Goal: Task Accomplishment & Management: Manage account settings

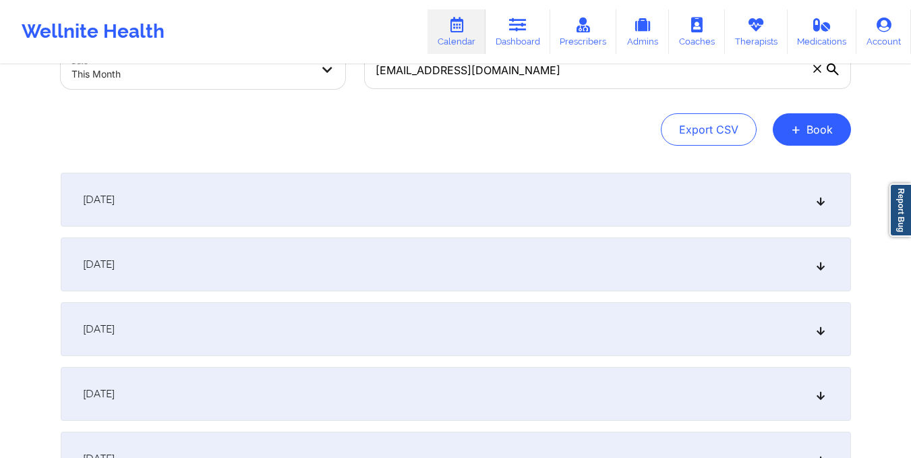
scroll to position [82, 0]
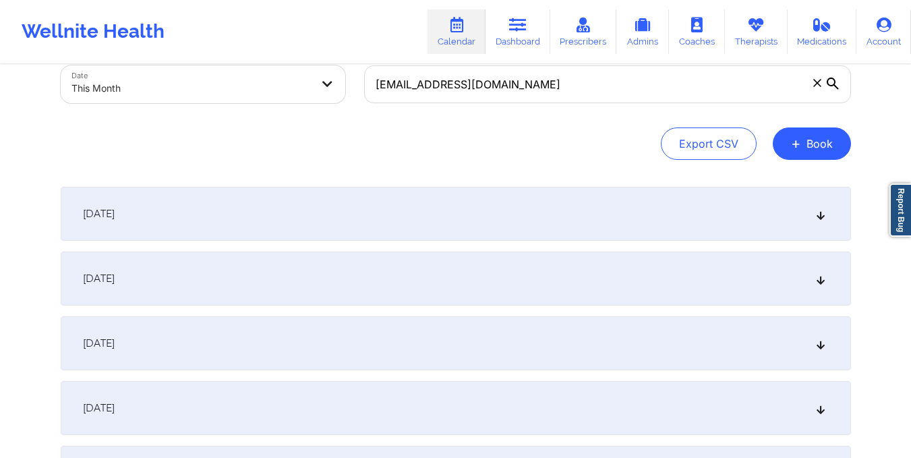
click at [545, 226] on div "October 1, 2025" at bounding box center [456, 214] width 790 height 54
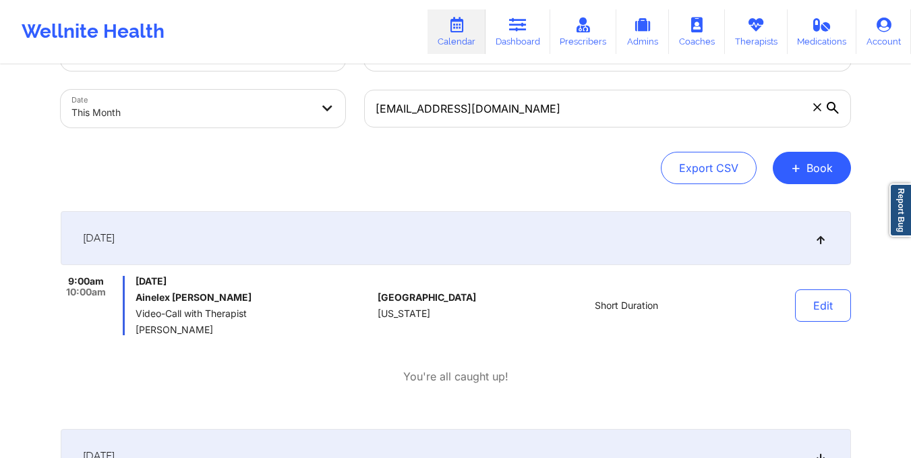
scroll to position [0, 0]
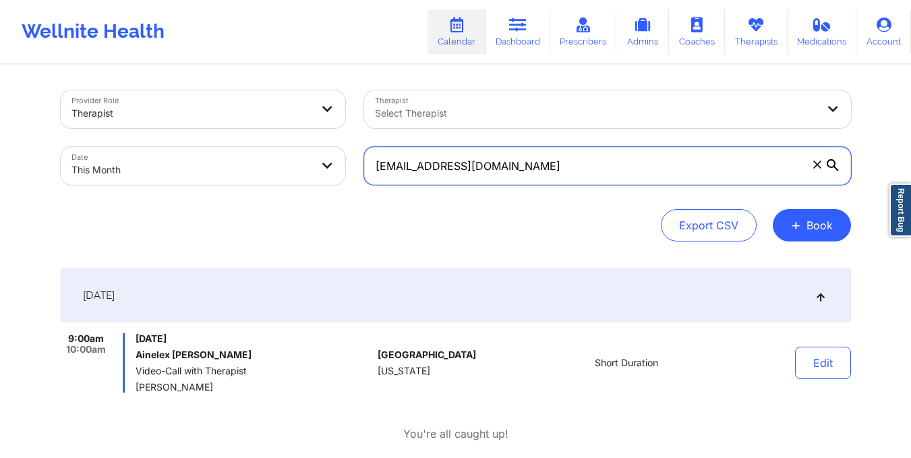
drag, startPoint x: 375, startPoint y: 166, endPoint x: 578, endPoint y: 170, distance: 203.0
click at [578, 170] on input "ainelexsalgado@yahoo.com" at bounding box center [607, 166] width 487 height 38
paste input "damariscd7"
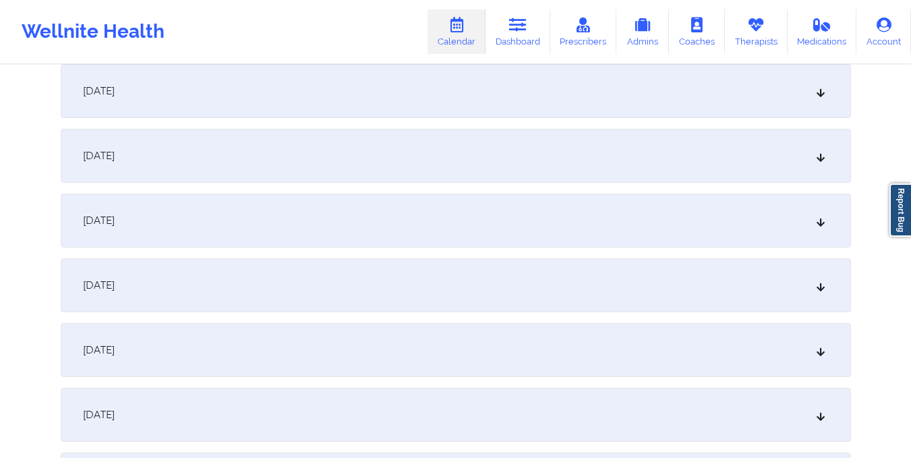
scroll to position [982, 0]
click at [524, 274] on div "October 16, 2025" at bounding box center [456, 285] width 790 height 54
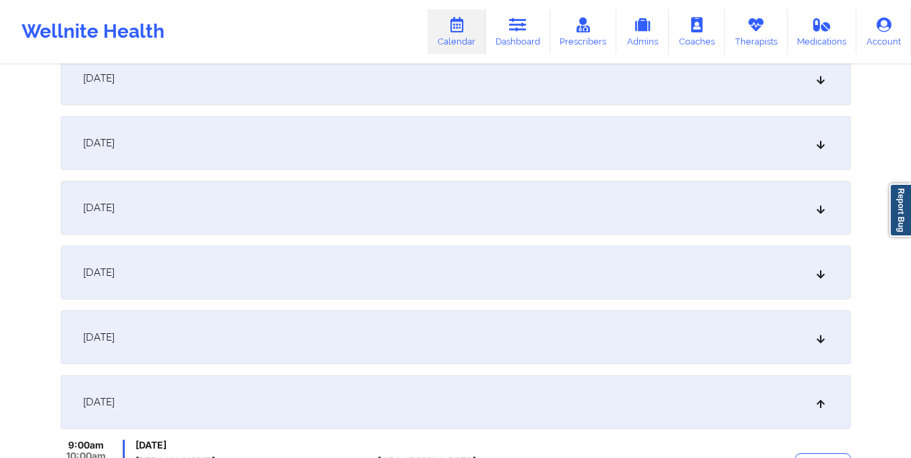
scroll to position [843, 0]
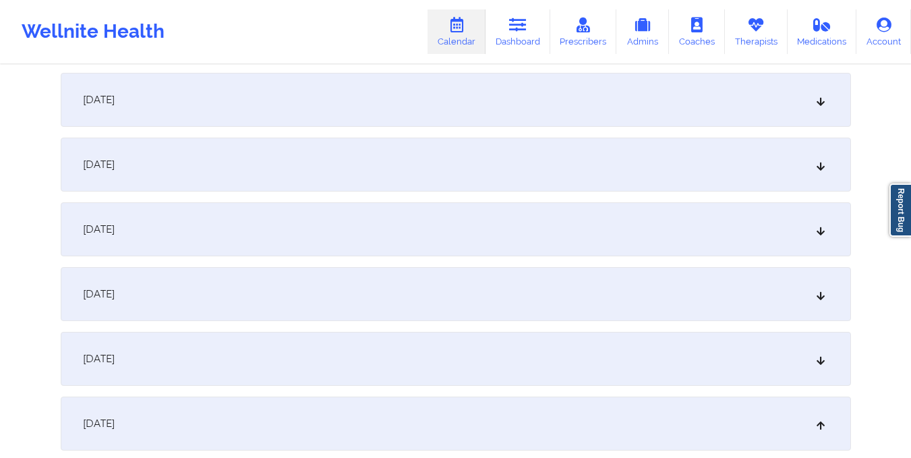
click at [469, 229] on div "October 13, 2025" at bounding box center [456, 229] width 790 height 54
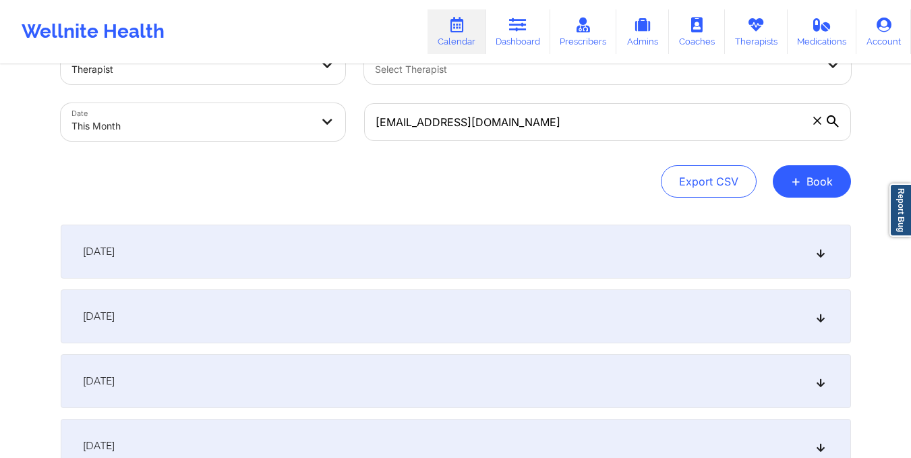
scroll to position [0, 0]
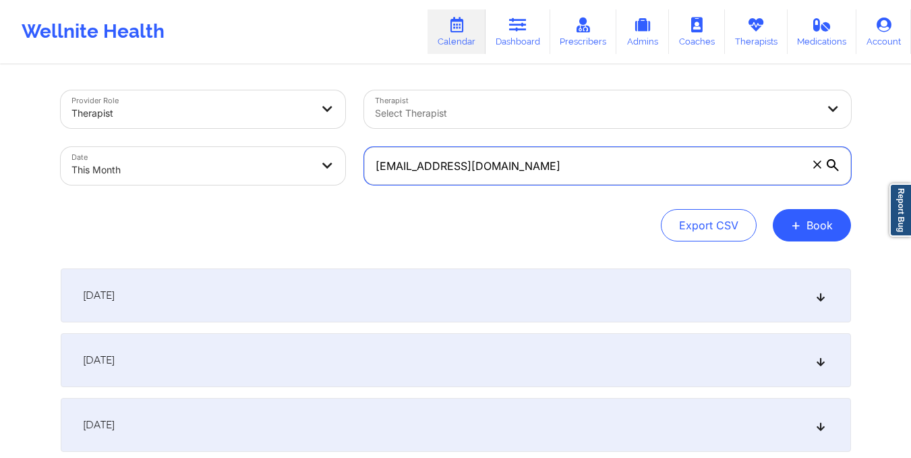
drag, startPoint x: 375, startPoint y: 167, endPoint x: 567, endPoint y: 210, distance: 196.8
click at [567, 210] on div "Provider Role Therapist Therapist Select Therapist Date This Month damariscd7@y…" at bounding box center [456, 165] width 790 height 151
paste input "matiasrodriguez01@hotmail"
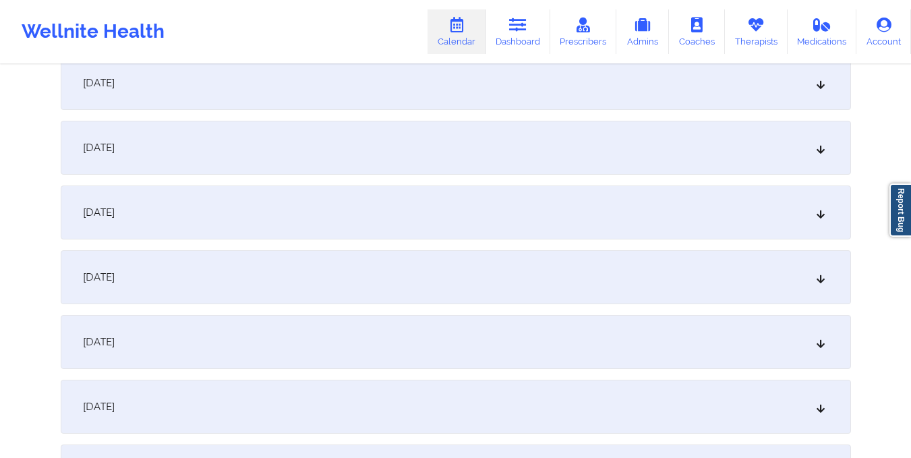
scroll to position [732, 0]
click at [580, 325] on div "October 13, 2025" at bounding box center [456, 340] width 790 height 54
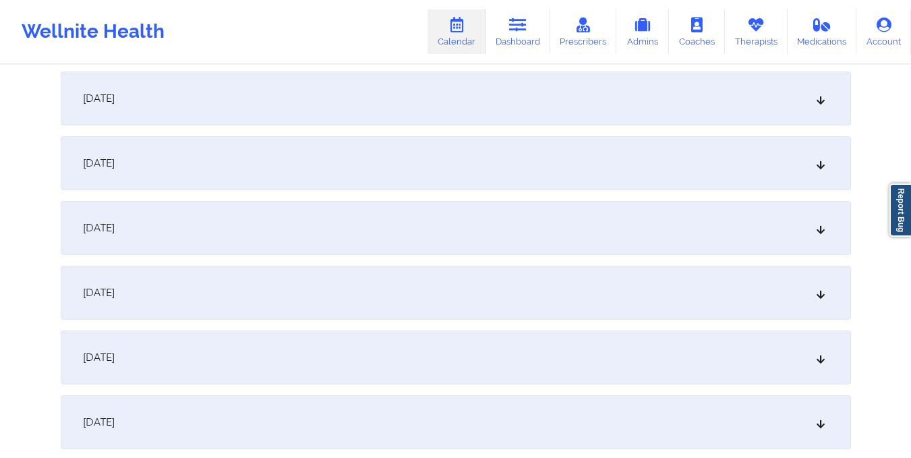
scroll to position [1257, 0]
click at [279, 160] on div "October 16, 2025" at bounding box center [456, 163] width 790 height 54
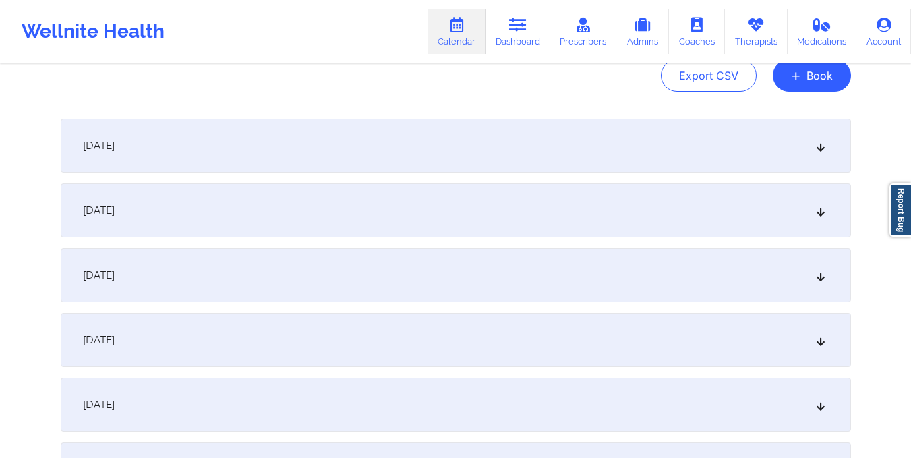
scroll to position [0, 0]
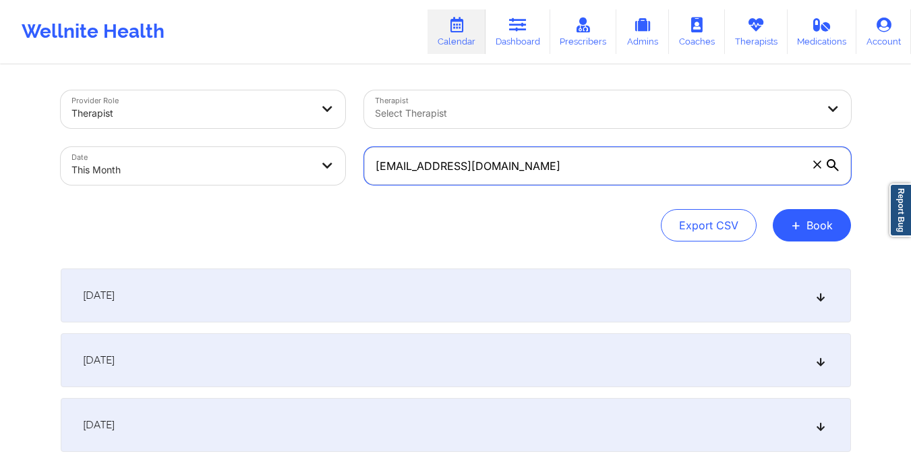
click at [371, 167] on input "matiasrodriguez01@hotmail.com" at bounding box center [607, 166] width 487 height 38
drag, startPoint x: 367, startPoint y: 165, endPoint x: 596, endPoint y: 160, distance: 228.6
click at [596, 160] on input "matiasrodriguez01@hotmail.com" at bounding box center [607, 166] width 487 height 38
paste input "octavialewis13@g"
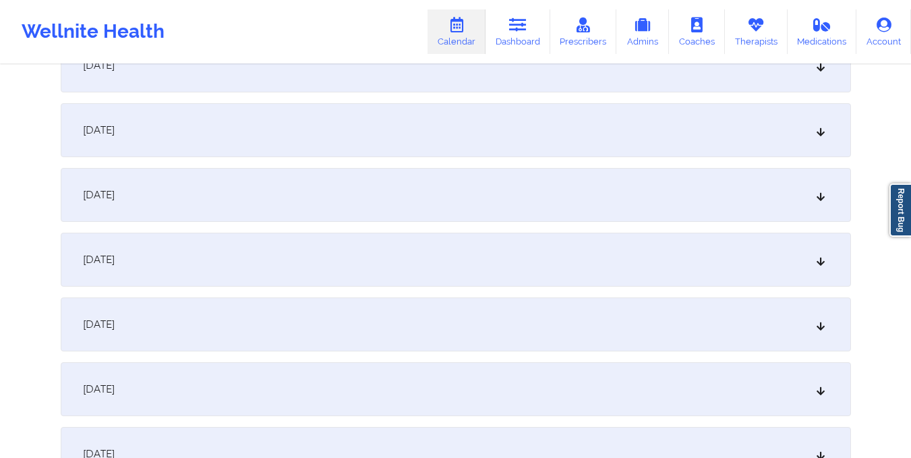
scroll to position [1008, 0]
click at [516, 184] on div "October 15, 2025" at bounding box center [456, 194] width 790 height 54
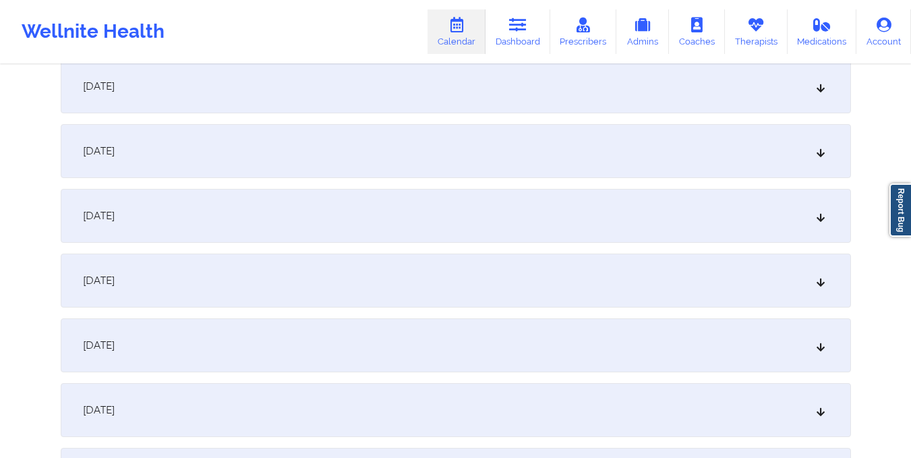
scroll to position [0, 0]
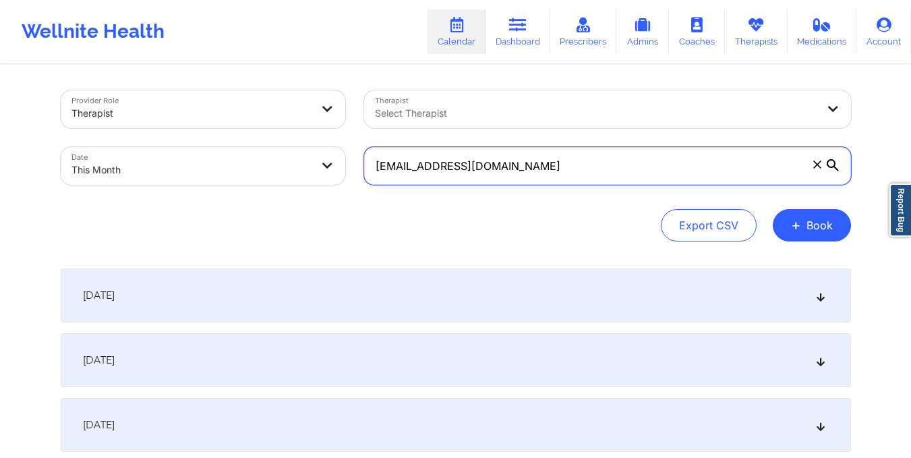
drag, startPoint x: 372, startPoint y: 169, endPoint x: 556, endPoint y: 159, distance: 183.6
click at [556, 159] on input "octavialewis13@gmail.com" at bounding box center [607, 166] width 487 height 38
paste input "labennett91"
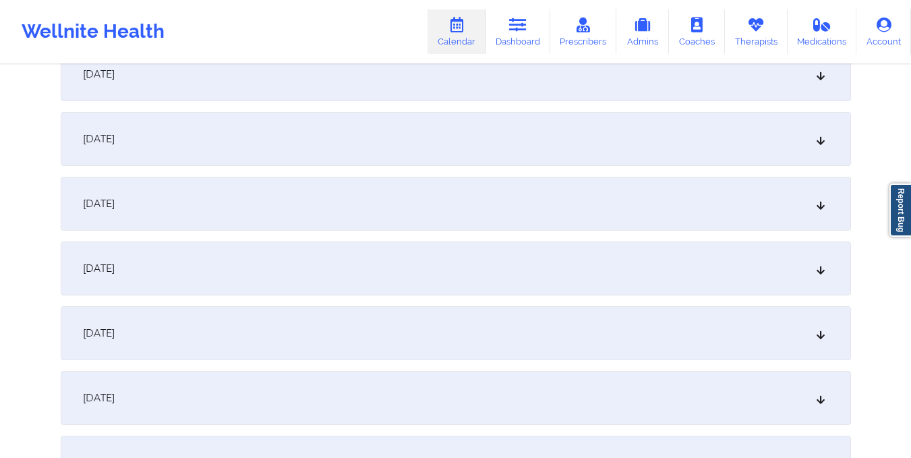
scroll to position [814, 0]
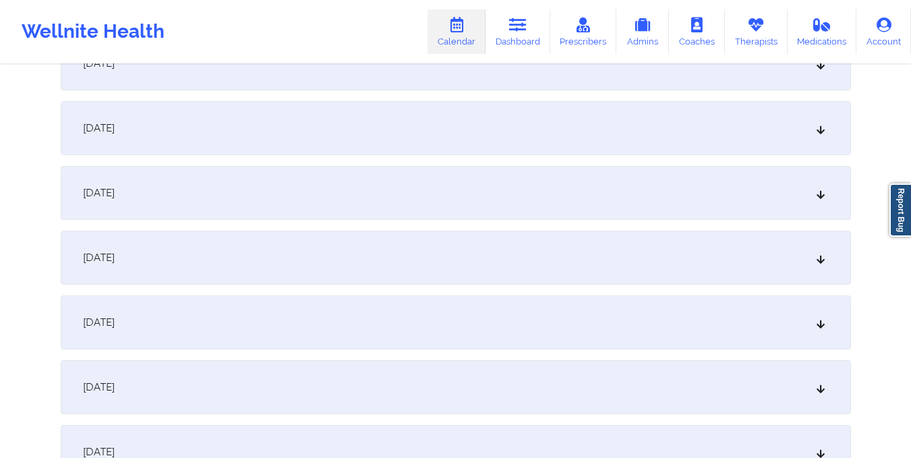
click at [518, 366] on div "October 15, 2025" at bounding box center [456, 387] width 790 height 54
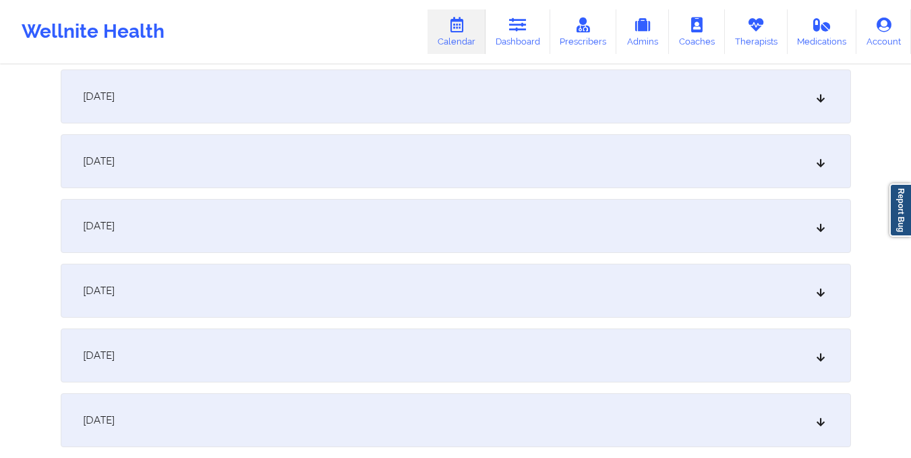
scroll to position [0, 0]
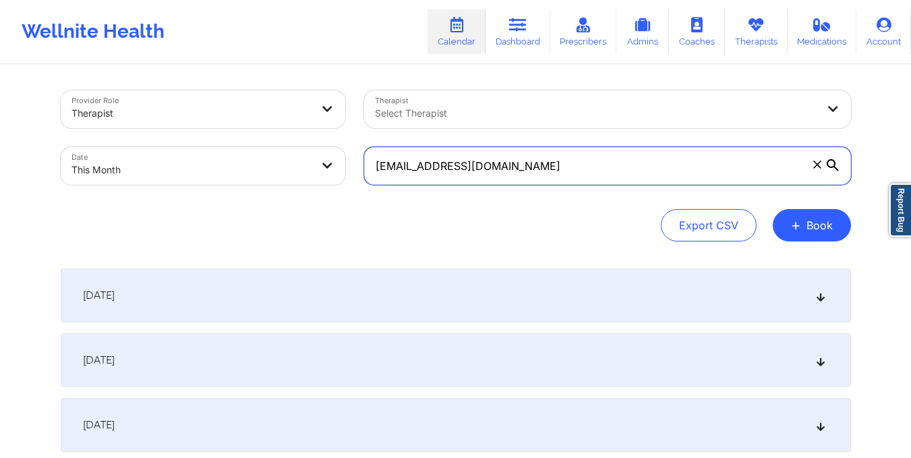
drag, startPoint x: 375, startPoint y: 171, endPoint x: 518, endPoint y: 171, distance: 143.6
click at [518, 171] on input "labennett91@gmail.com" at bounding box center [607, 166] width 487 height 38
paste input "orenam.galcas"
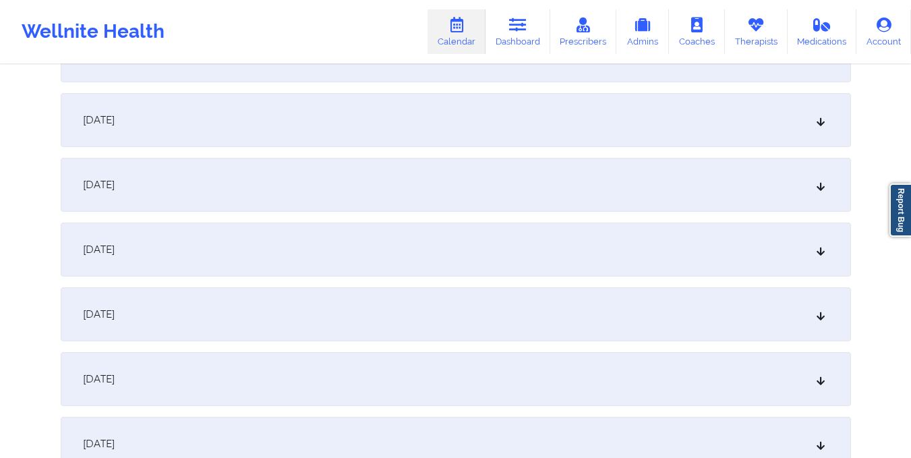
scroll to position [761, 0]
click at [541, 419] on div "October 15, 2025" at bounding box center [456, 440] width 790 height 54
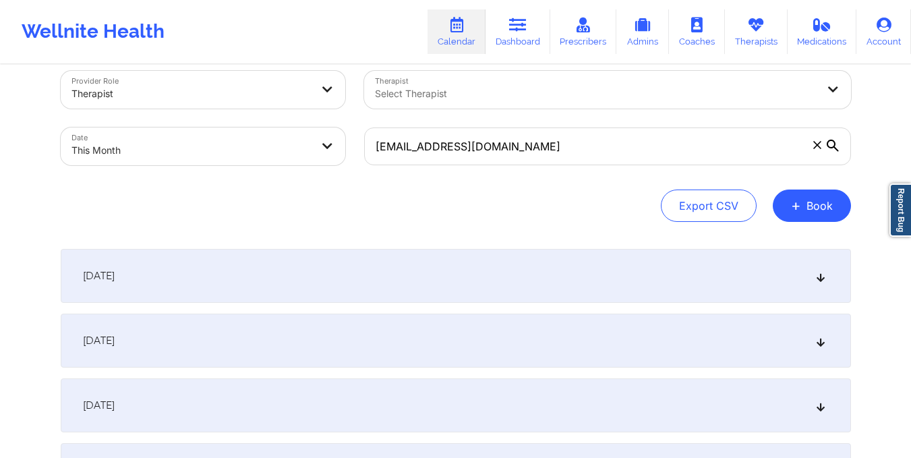
scroll to position [0, 0]
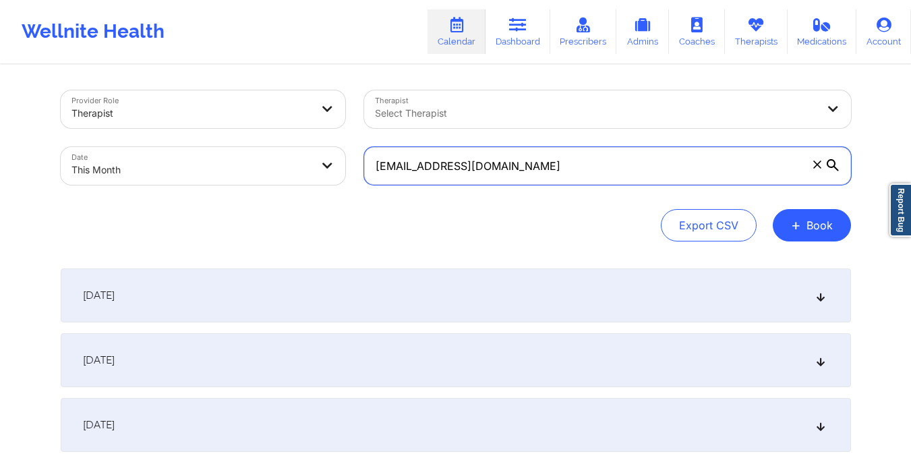
drag, startPoint x: 371, startPoint y: 166, endPoint x: 549, endPoint y: 177, distance: 177.6
click at [549, 177] on input "lorenam.galcas@gmail.com" at bounding box center [607, 166] width 487 height 38
paste input "buistephen"
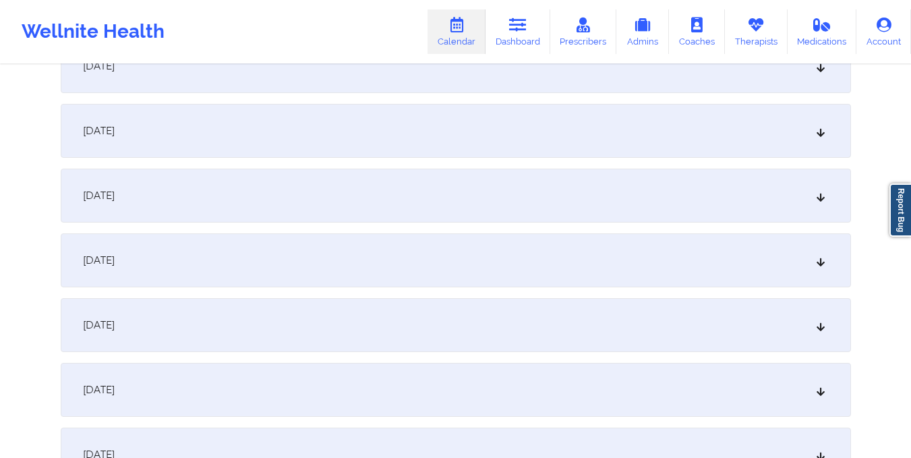
scroll to position [1009, 0]
click at [548, 180] on div "October 15, 2025" at bounding box center [456, 192] width 790 height 54
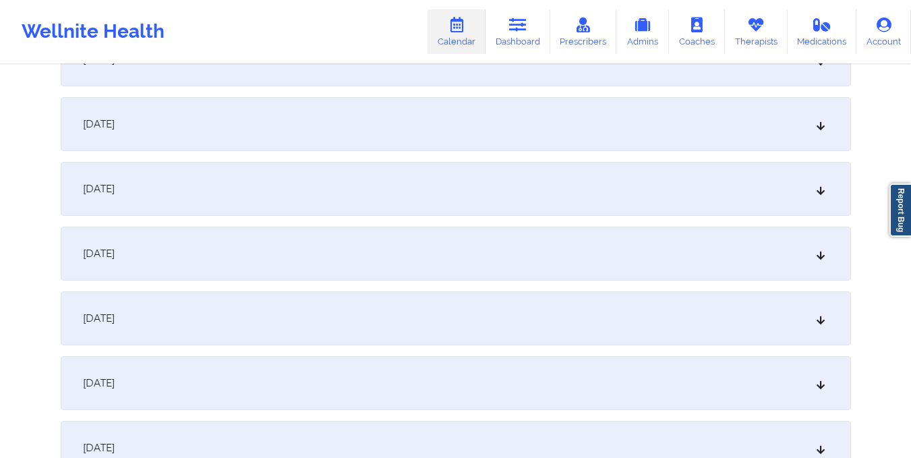
scroll to position [0, 0]
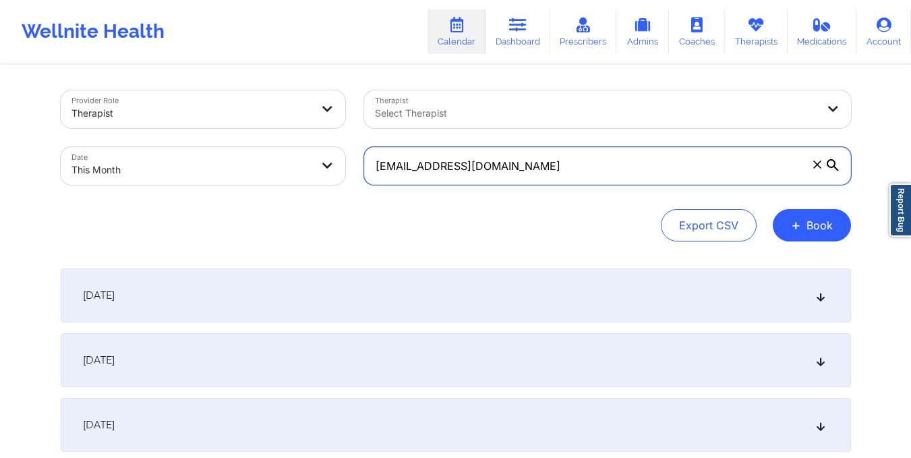
drag, startPoint x: 373, startPoint y: 171, endPoint x: 555, endPoint y: 204, distance: 185.1
click at [555, 204] on div "Provider Role Therapist Therapist Select Therapist Date This Month buistephens@…" at bounding box center [456, 165] width 790 height 151
paste input "nicole.gadway"
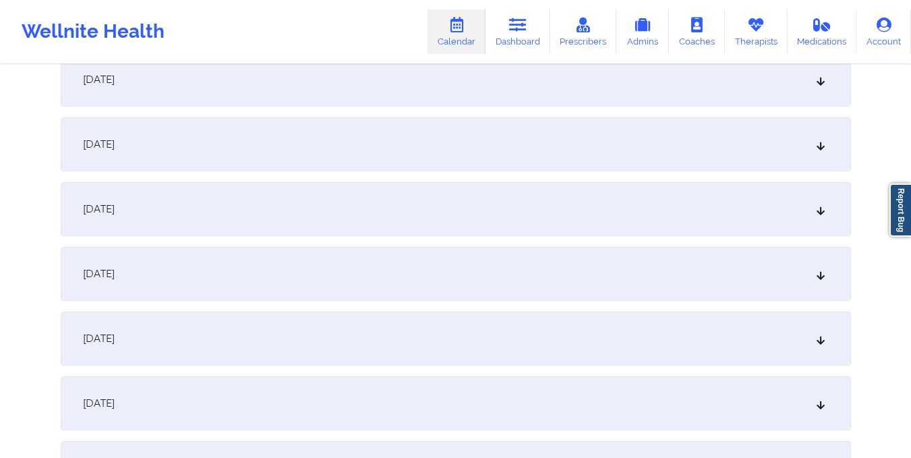
scroll to position [1009, 0]
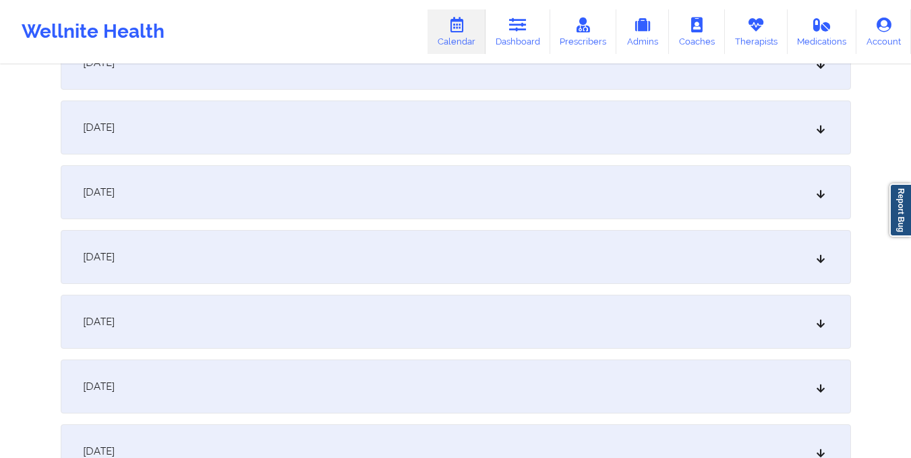
type input "nicole.gadway@gmail.com"
click at [556, 194] on div "October 15, 2025" at bounding box center [456, 192] width 790 height 54
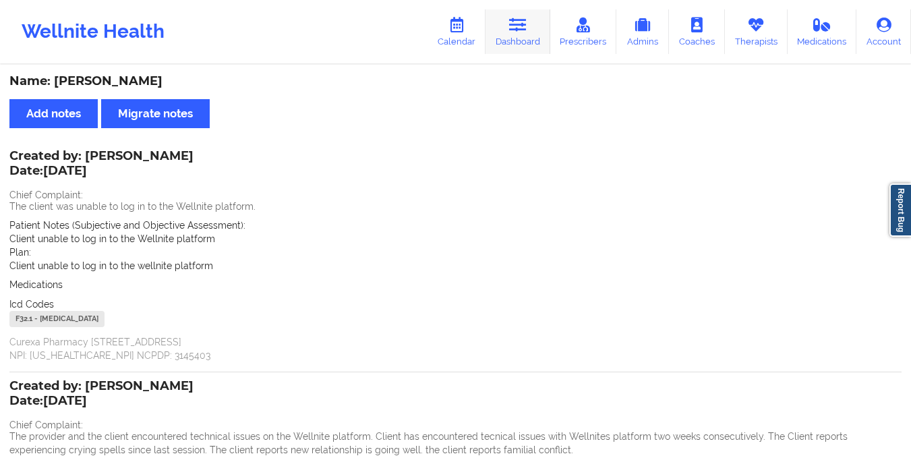
click at [527, 50] on link "Dashboard" at bounding box center [517, 31] width 65 height 44
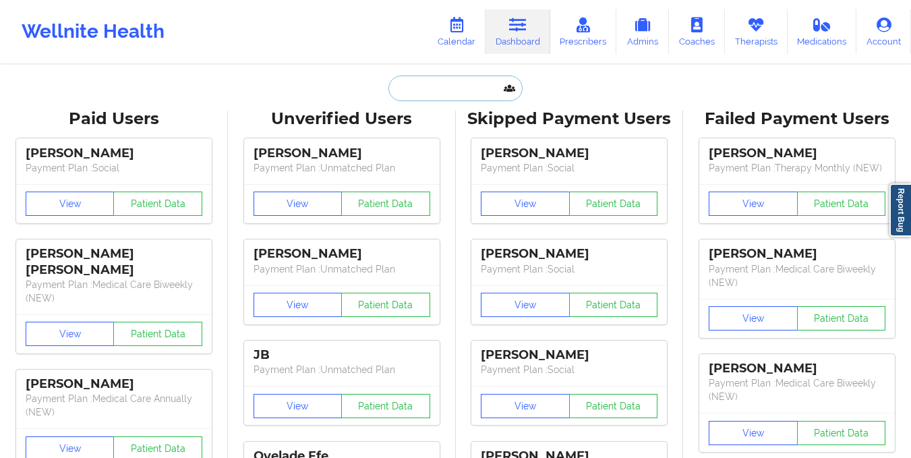
click at [438, 80] on input "text" at bounding box center [454, 89] width 133 height 26
paste input "Not Charged due to Provider Cancel, Cancel Etc $0.00 Canceled"
type input "Not Charged due to Provider Cancel, Cancel Etc $0.00 Canceled"
paste input "damariscd7@yahoo.com"
type input "damariscd7@yahoo.com"
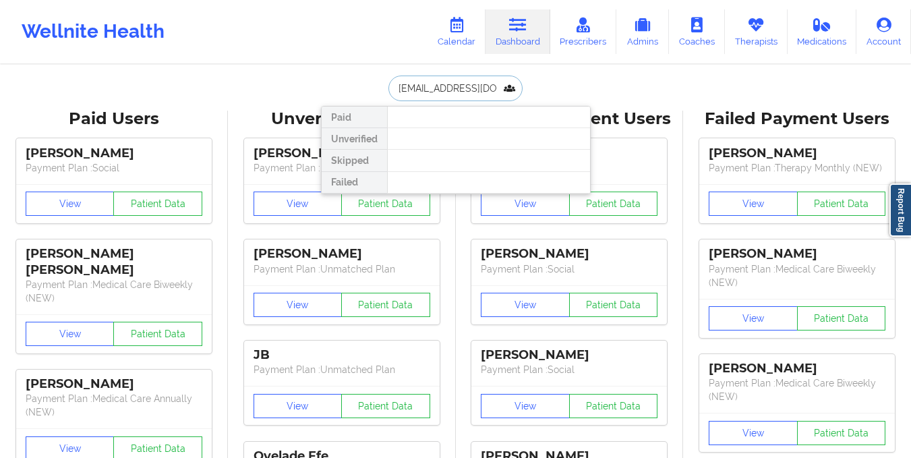
scroll to position [0, 1]
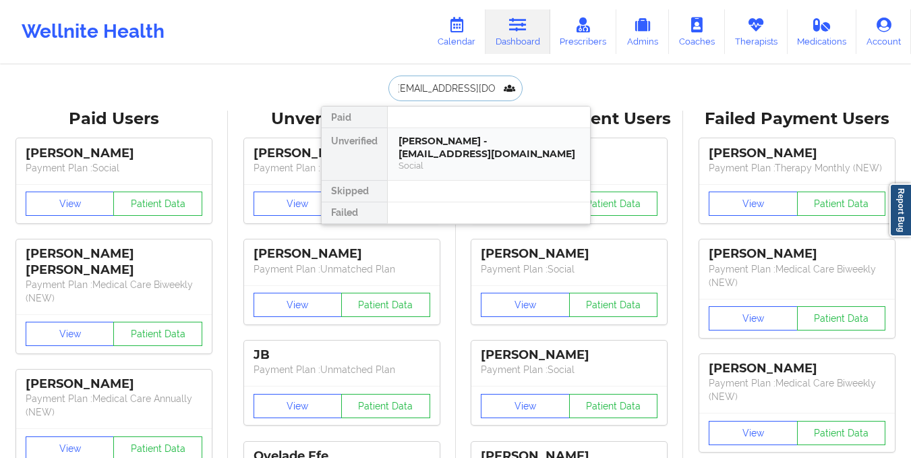
click at [487, 168] on div "Social" at bounding box center [488, 165] width 181 height 11
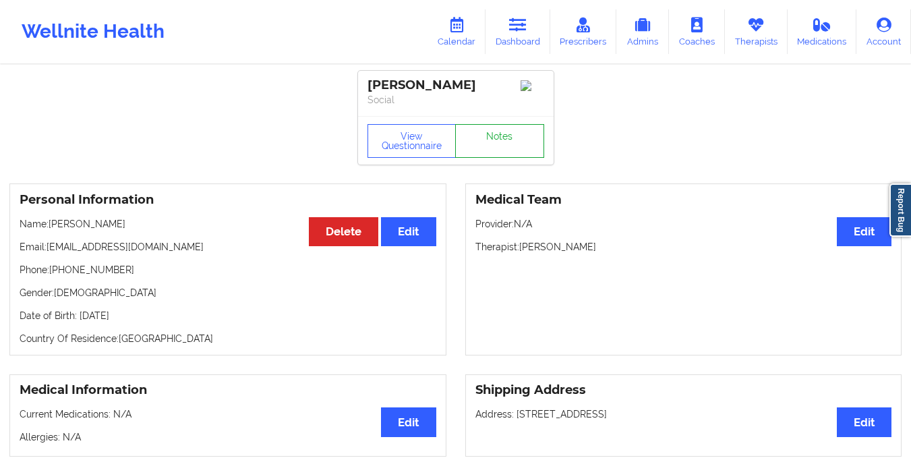
click at [503, 148] on link "Notes" at bounding box center [499, 141] width 89 height 34
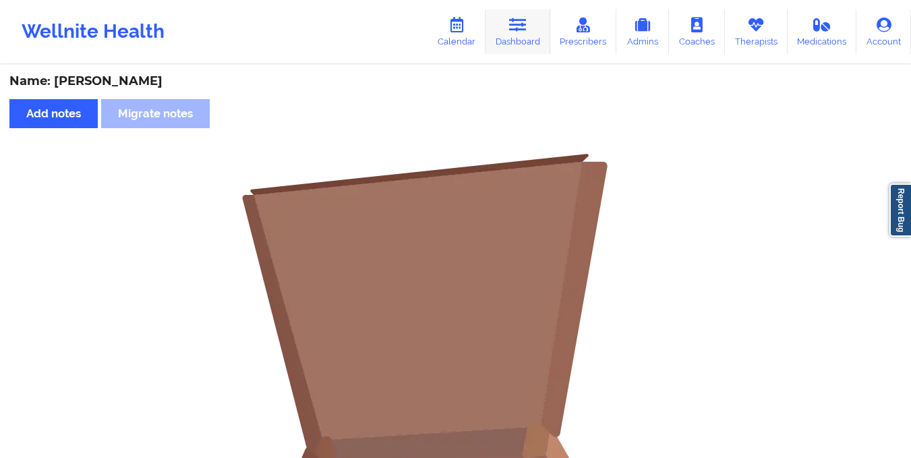
click at [511, 32] on icon at bounding box center [518, 25] width 18 height 15
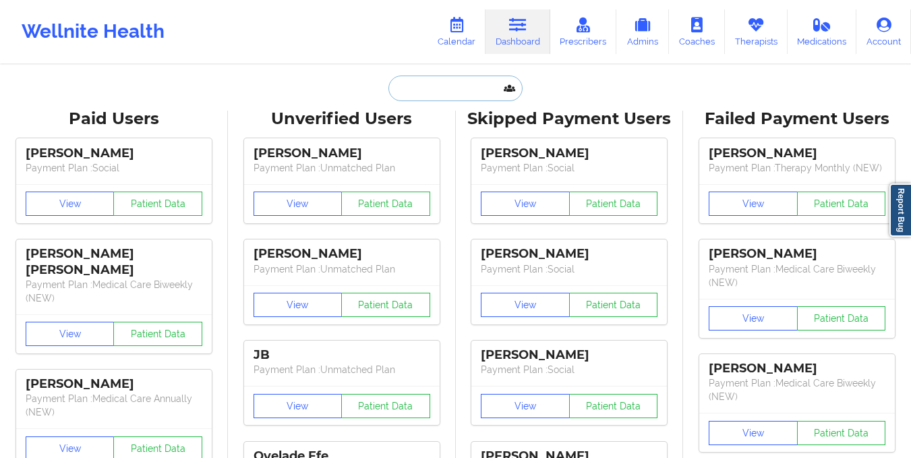
click at [460, 90] on input "text" at bounding box center [454, 89] width 133 height 26
paste input "matiasrodriguez01@hotmail.com"
type input "matiasrodriguez01@hotmail.com"
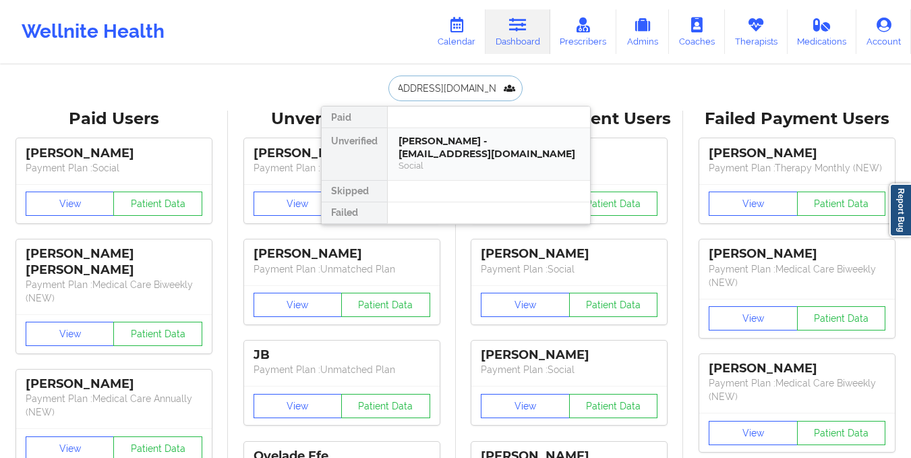
click at [498, 171] on div "Social" at bounding box center [488, 165] width 181 height 11
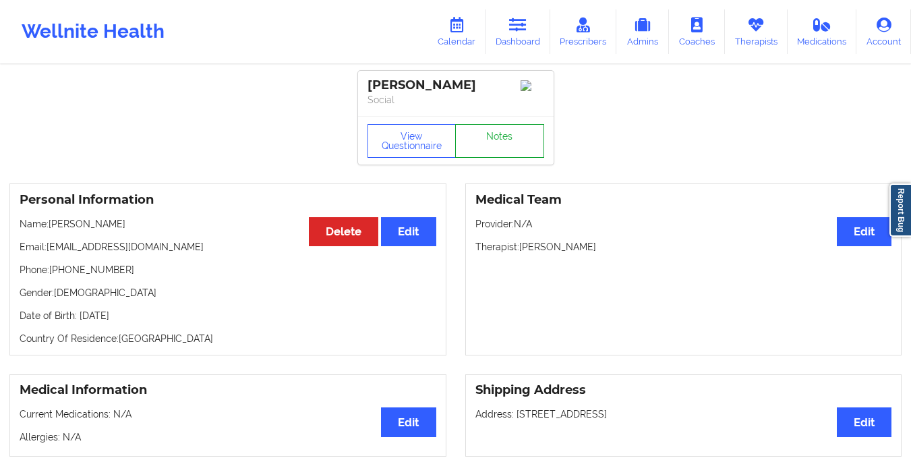
click at [485, 158] on link "Notes" at bounding box center [499, 141] width 89 height 34
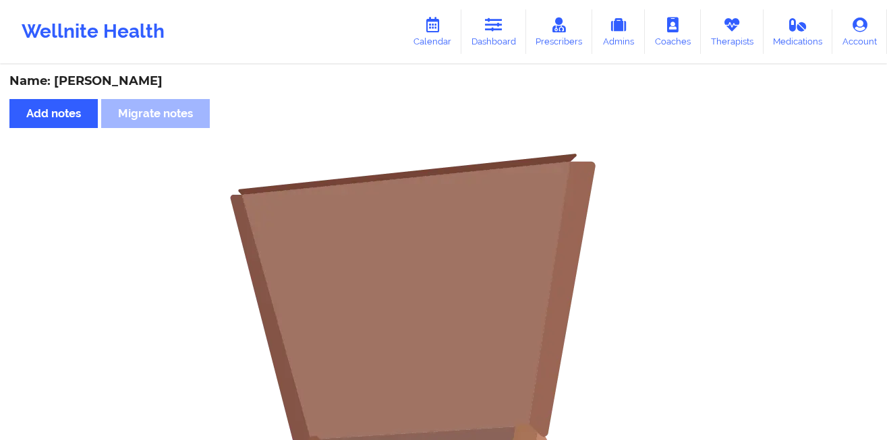
click at [392, 65] on div "Name: Nicolas Ortiz Add notes Migrate notes No notes" at bounding box center [443, 370] width 887 height 741
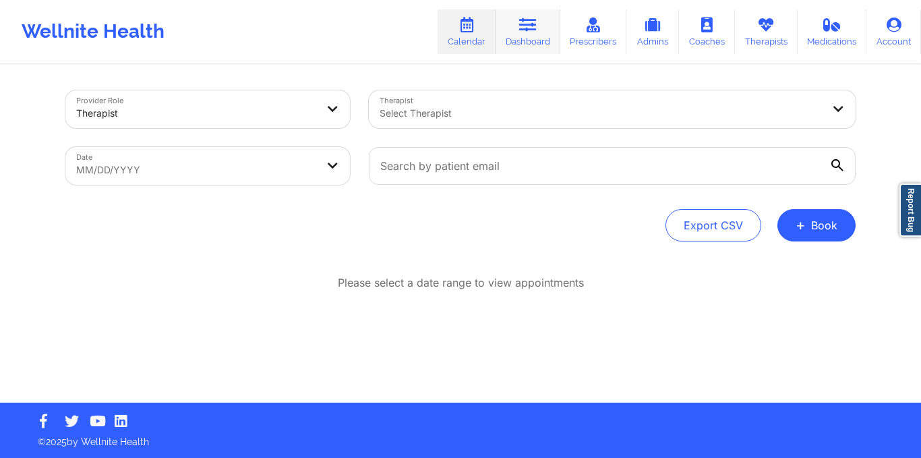
click at [523, 38] on link "Dashboard" at bounding box center [528, 31] width 65 height 44
